Goal: Information Seeking & Learning: Learn about a topic

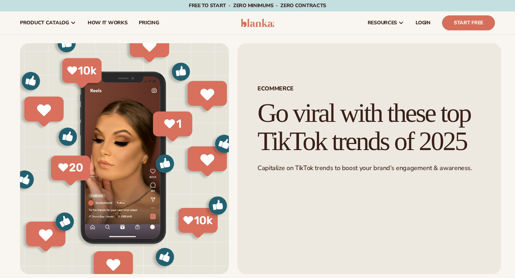
click at [308, 156] on h1 "Go viral with these top TikTok trends of 2025" at bounding box center [368, 127] width 223 height 56
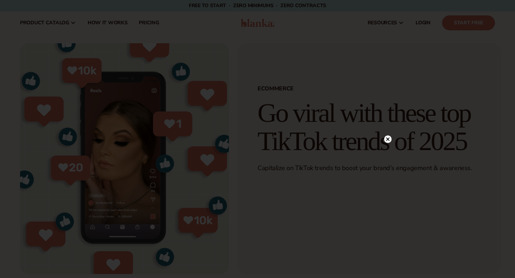
scroll to position [62, 0]
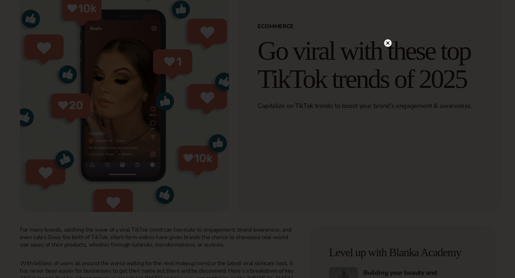
click at [389, 44] on icon at bounding box center [388, 43] width 4 height 4
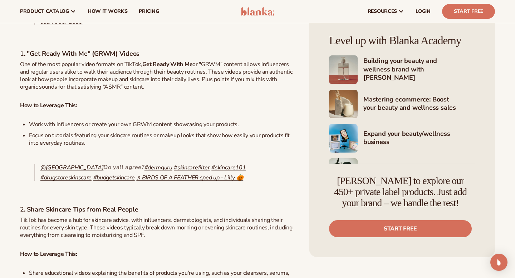
scroll to position [369, 0]
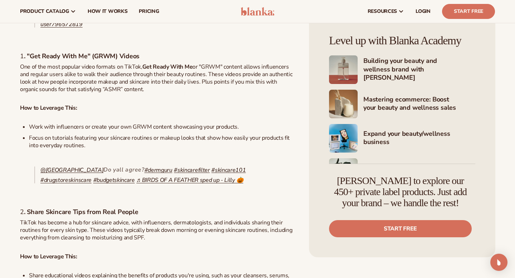
click at [166, 63] on b "Get Ready With Me" at bounding box center [167, 67] width 50 height 8
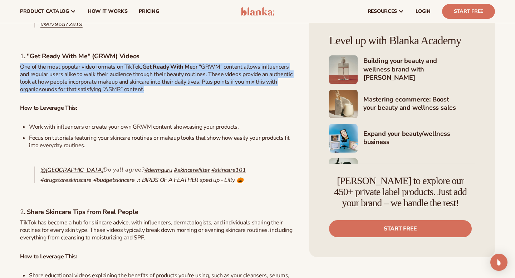
click at [166, 63] on b "Get Ready With Me" at bounding box center [167, 67] width 50 height 8
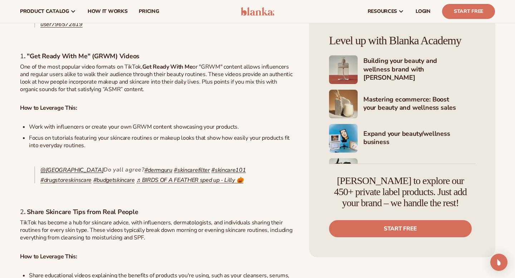
click at [177, 71] on span "or "GRWM" content allows influencers and regular users alike to walk their audi…" at bounding box center [156, 78] width 272 height 30
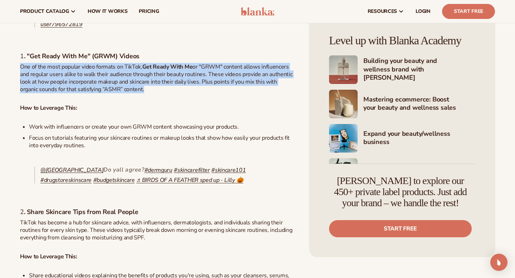
click at [177, 71] on span "or "GRWM" content allows influencers and regular users alike to walk their audi…" at bounding box center [156, 78] width 272 height 30
click at [177, 78] on p "One of the most popular video formats on TikTok, Get Ready With Me or "GRWM" co…" at bounding box center [157, 78] width 275 height 30
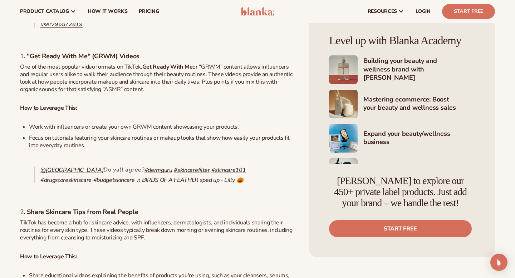
drag, startPoint x: 126, startPoint y: 80, endPoint x: 19, endPoint y: 54, distance: 109.6
copy p "One of the most popular video formats on TikTok, Get Ready With Me or "GRWM" co…"
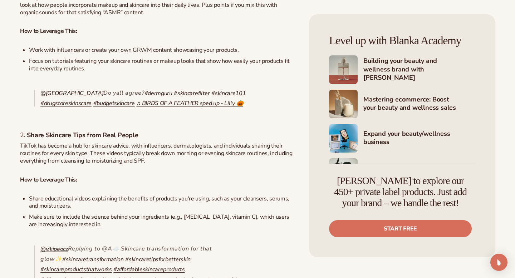
scroll to position [446, 0]
click at [97, 142] on span "TikTok has become a hub for skincare advice, with influencers, dermatologists, …" at bounding box center [156, 153] width 272 height 23
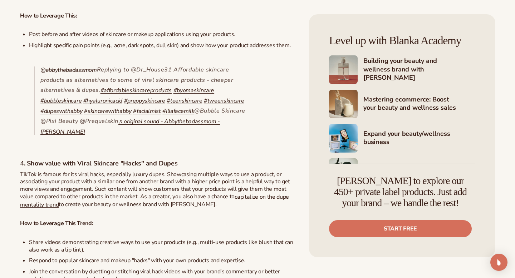
scroll to position [813, 0]
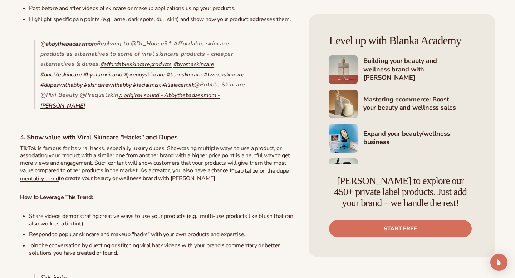
click at [82, 144] on span "TikTok is famous for its viral hacks, especially luxury dupes. Showcasing multi…" at bounding box center [155, 163] width 270 height 38
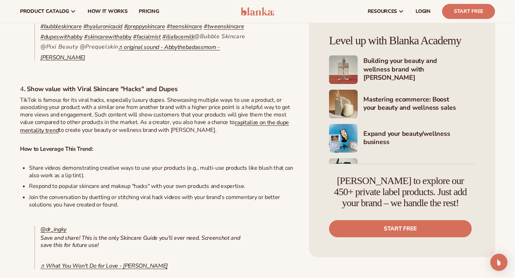
scroll to position [860, 0]
click at [133, 113] on span "TikTok is famous for its viral hacks, especially luxury dupes. Showcasing multi…" at bounding box center [155, 116] width 270 height 38
click at [53, 97] on span "TikTok is famous for its viral hacks, especially luxury dupes. Showcasing multi…" at bounding box center [155, 116] width 270 height 38
drag, startPoint x: 53, startPoint y: 90, endPoint x: 84, endPoint y: 106, distance: 34.1
click at [84, 106] on span "TikTok is famous for its viral hacks, especially luxury dupes. Showcasing multi…" at bounding box center [155, 116] width 270 height 38
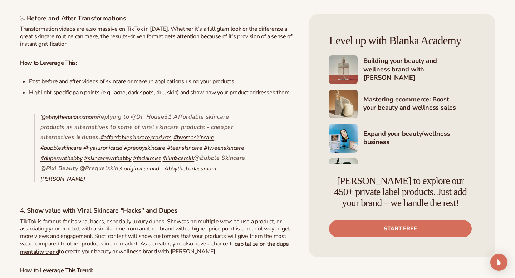
scroll to position [750, 0]
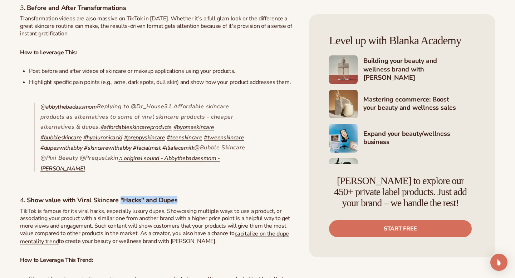
drag, startPoint x: 185, startPoint y: 190, endPoint x: 124, endPoint y: 193, distance: 60.9
click at [124, 196] on h4 "4 . Show value with Viral Skincare "Hacks" and Dupes" at bounding box center [157, 200] width 275 height 8
copy b ""Hacks" and Dupes"
click at [105, 207] on span "TikTok is famous for its viral hacks, especially luxury dupes. Showcasing multi…" at bounding box center [155, 226] width 270 height 38
click at [193, 232] on p "TikTok is famous for its viral hacks, especially luxury dupes. Showcasing multi…" at bounding box center [157, 227] width 275 height 38
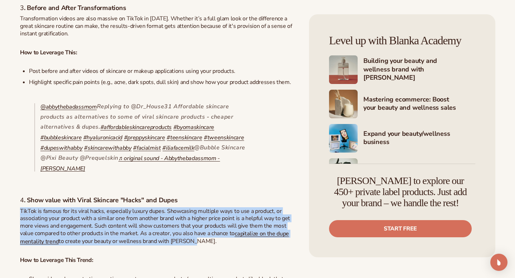
drag, startPoint x: 188, startPoint y: 232, endPoint x: 15, endPoint y: 202, distance: 176.4
copy span "TikTok is famous for its viral hacks, especially luxury dupes. Showcasing multi…"
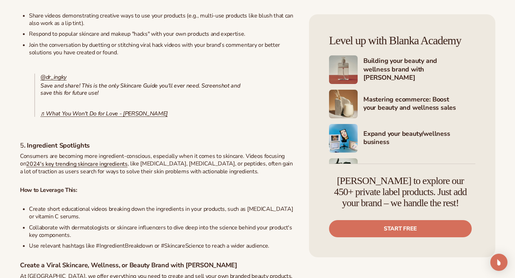
scroll to position [1125, 0]
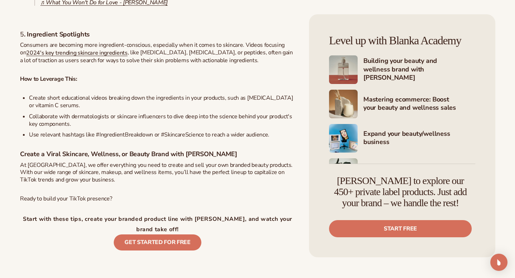
click at [189, 131] on span "Use relevant hashtags like #IngredientBreakdown or #SkincareScience to reach a …" at bounding box center [149, 135] width 240 height 8
click at [133, 131] on span "Use relevant hashtags like #IngredientBreakdown or #SkincareScience to reach a …" at bounding box center [149, 135] width 240 height 8
